Goal: Navigation & Orientation: Find specific page/section

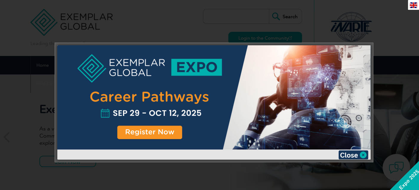
click at [73, 29] on div at bounding box center [209, 95] width 419 height 190
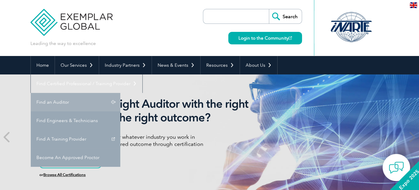
click at [120, 93] on link "Find an Auditor" at bounding box center [76, 102] width 90 height 19
